Goal: Task Accomplishment & Management: Manage account settings

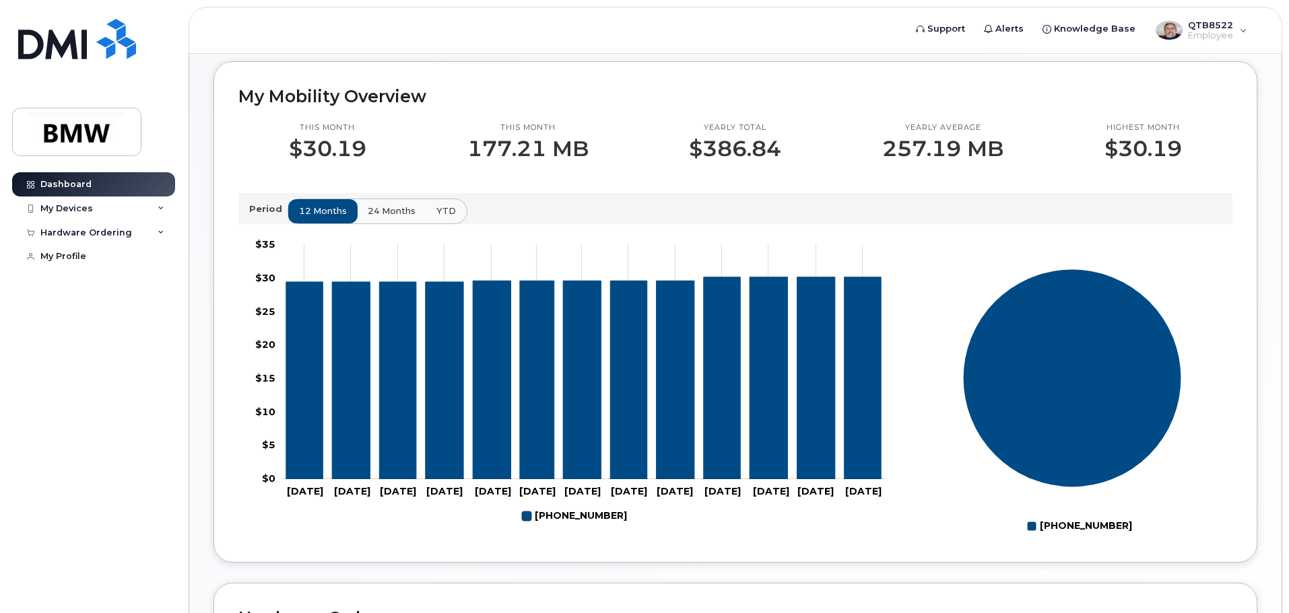
scroll to position [335, 0]
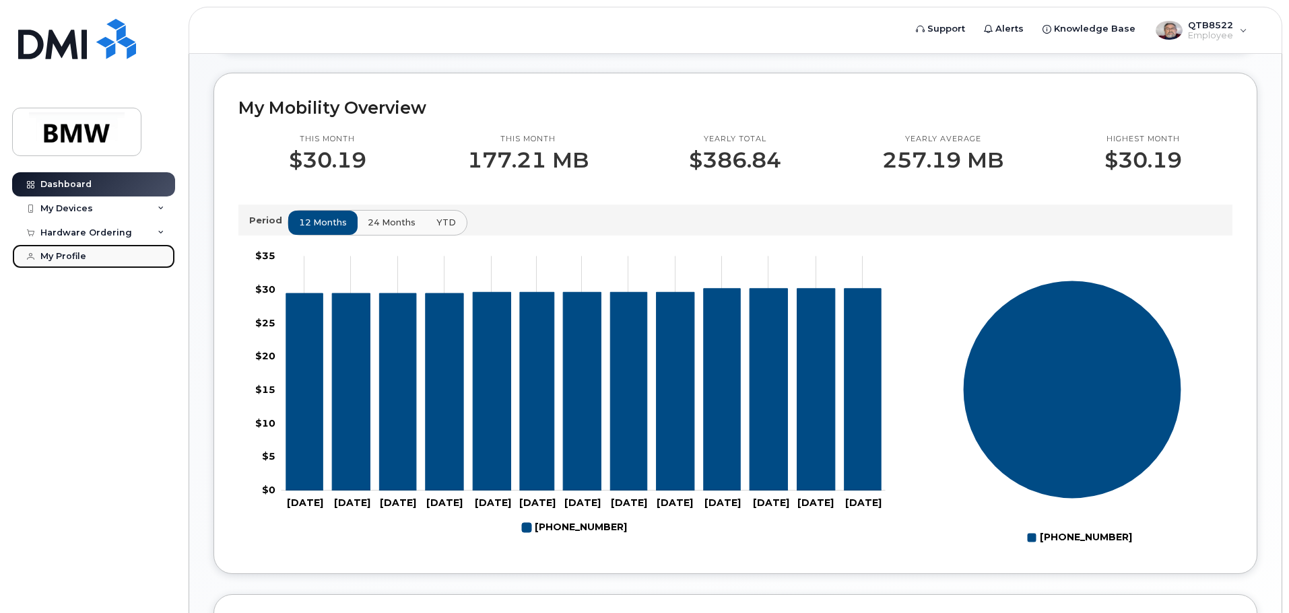
click at [57, 261] on div "My Profile" at bounding box center [63, 256] width 46 height 11
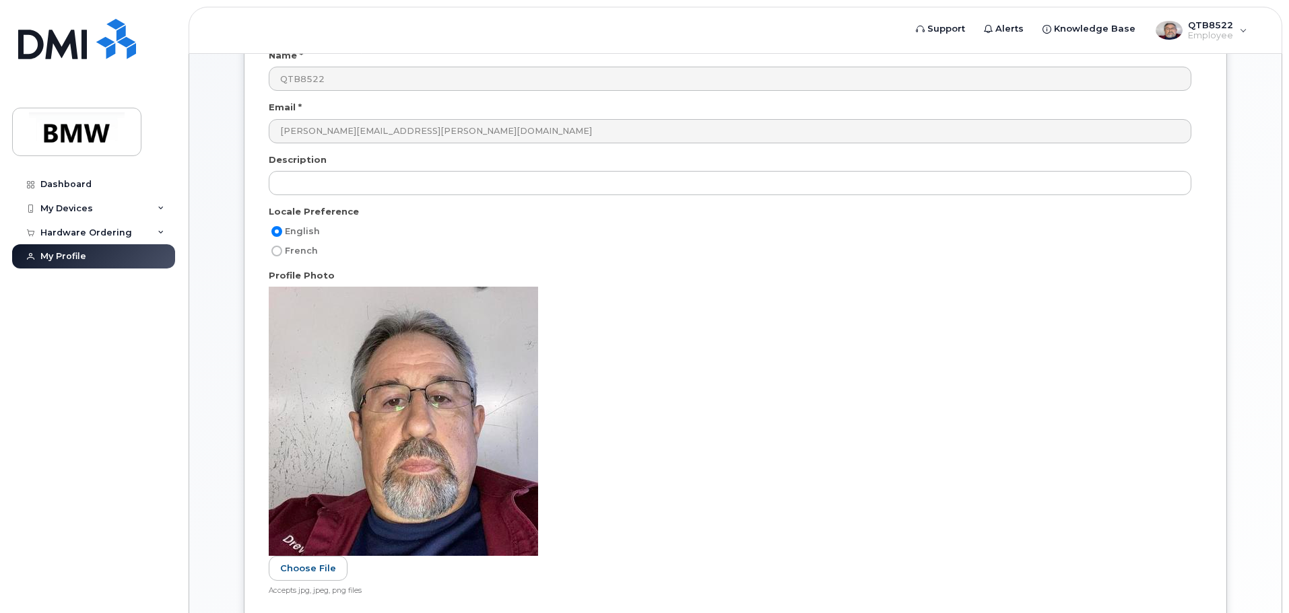
scroll to position [52, 0]
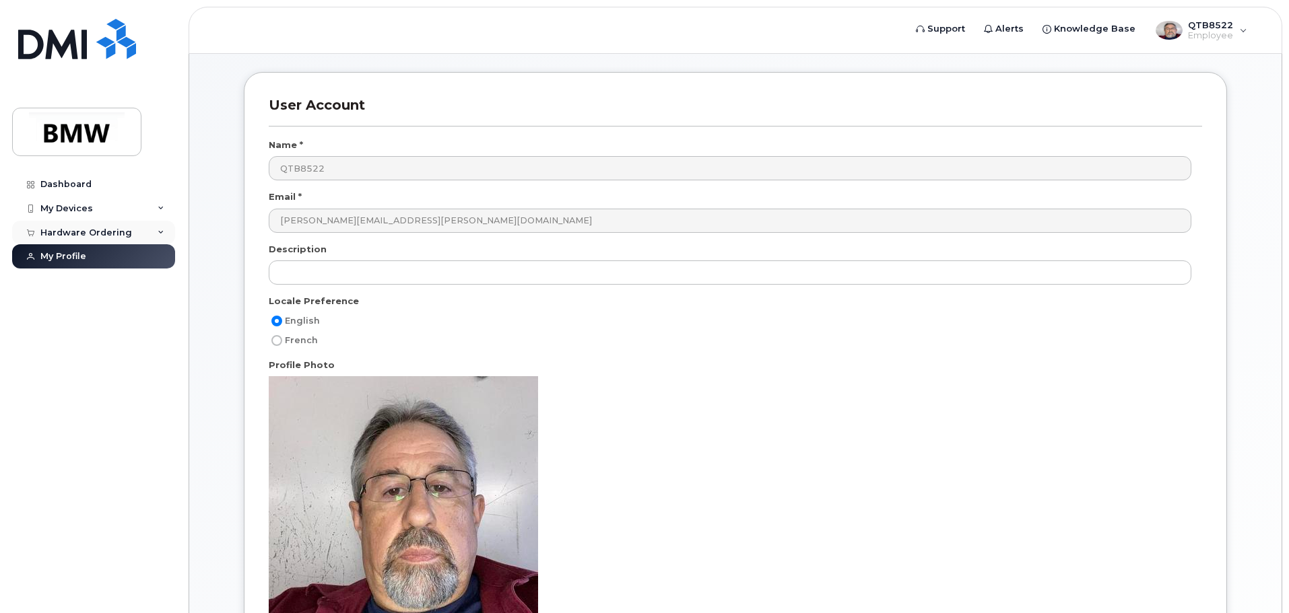
click at [100, 234] on div "Hardware Ordering" at bounding box center [86, 233] width 92 height 11
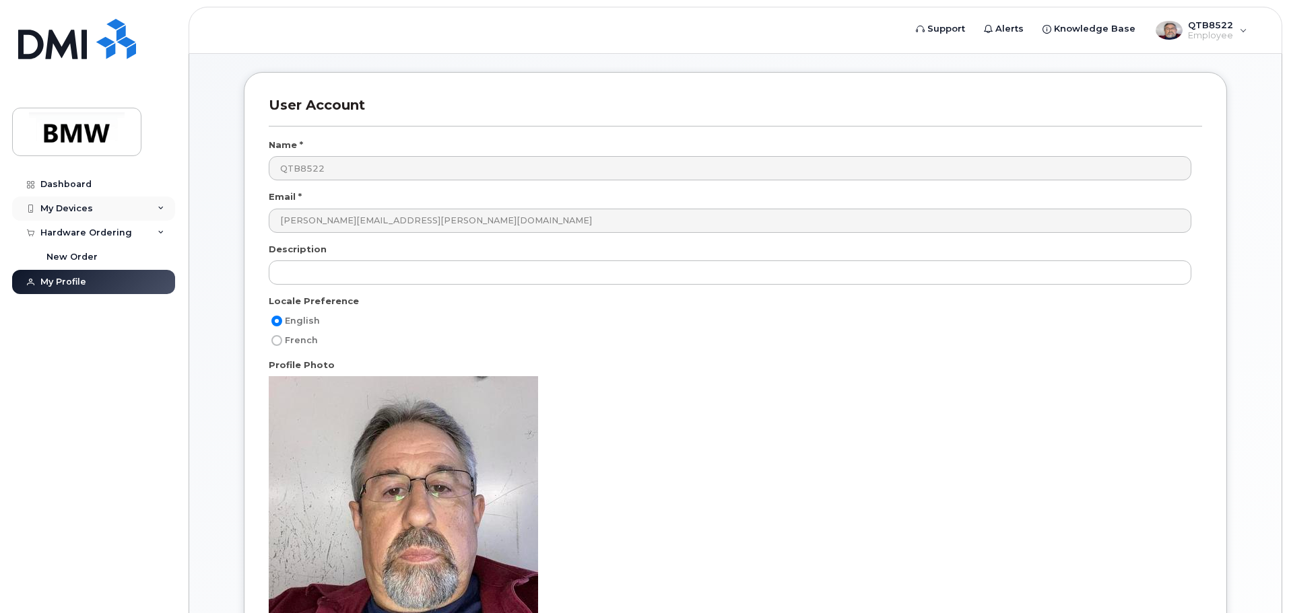
click at [79, 205] on div "My Devices" at bounding box center [66, 208] width 53 height 11
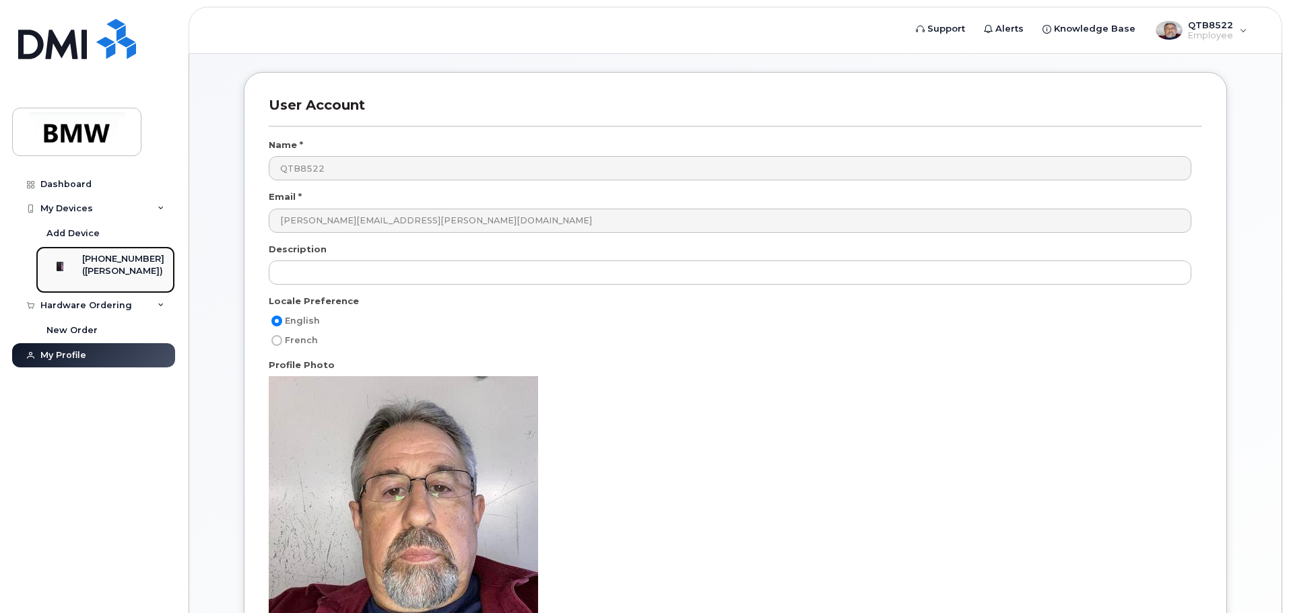
click at [116, 255] on div "[PHONE_NUMBER]" at bounding box center [123, 259] width 82 height 12
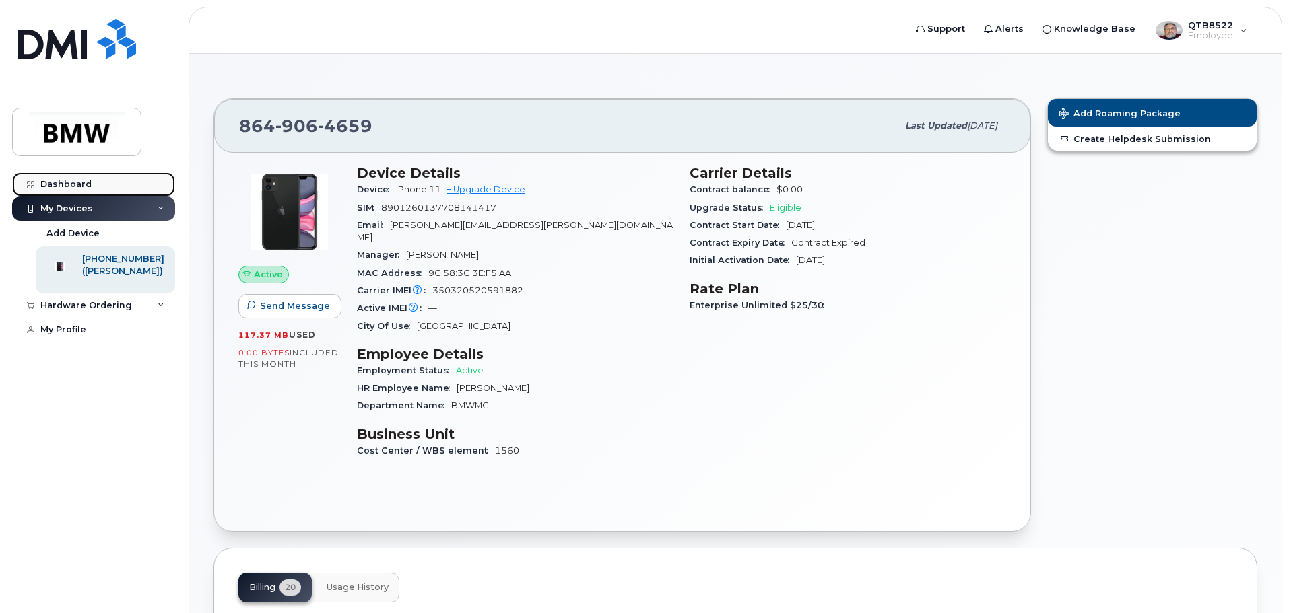
click at [72, 184] on div "Dashboard" at bounding box center [65, 184] width 51 height 11
